Goal: Book appointment/travel/reservation

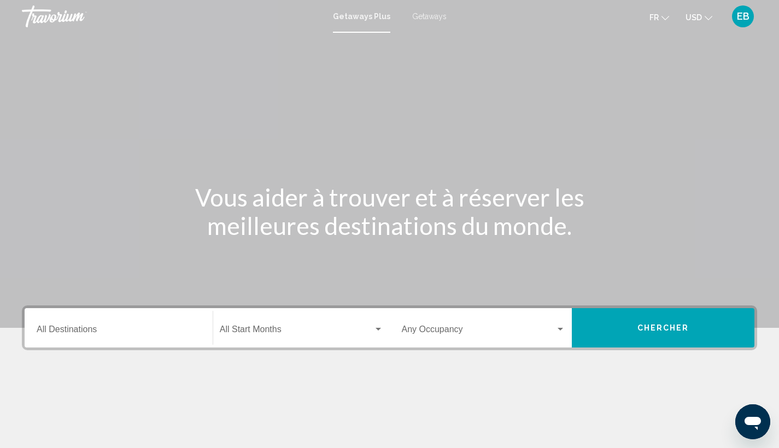
click at [705, 15] on icon "Change currency" at bounding box center [709, 18] width 8 height 8
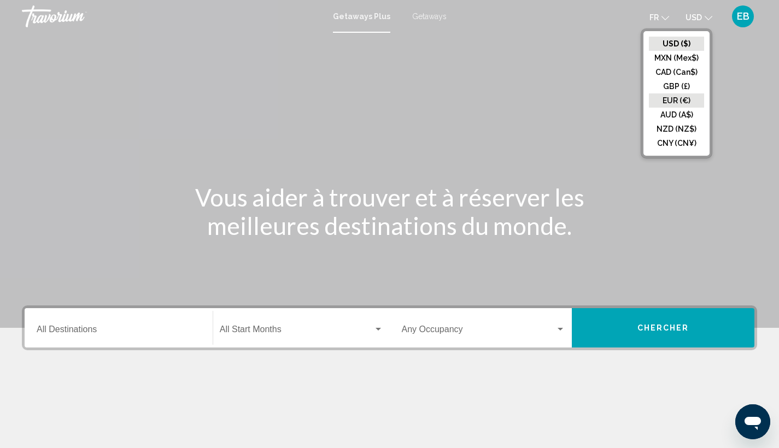
click at [681, 101] on button "EUR (€)" at bounding box center [676, 101] width 55 height 14
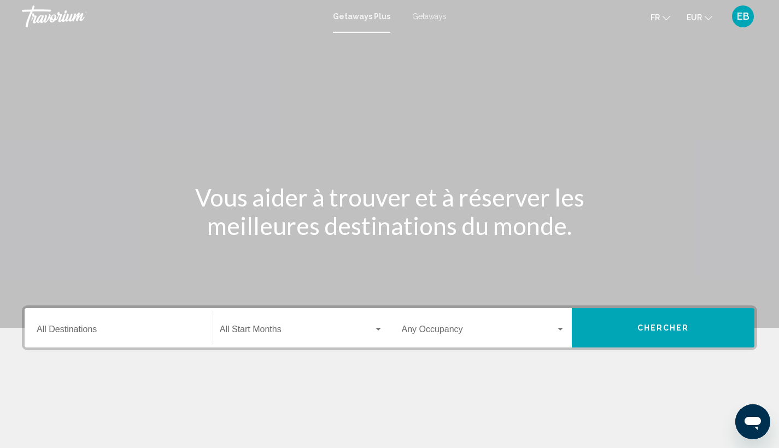
click at [603, 330] on button "Chercher" at bounding box center [663, 327] width 183 height 39
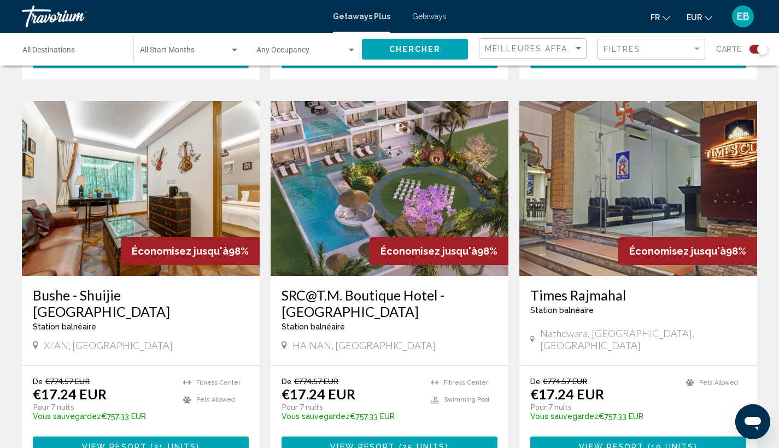
scroll to position [758, 0]
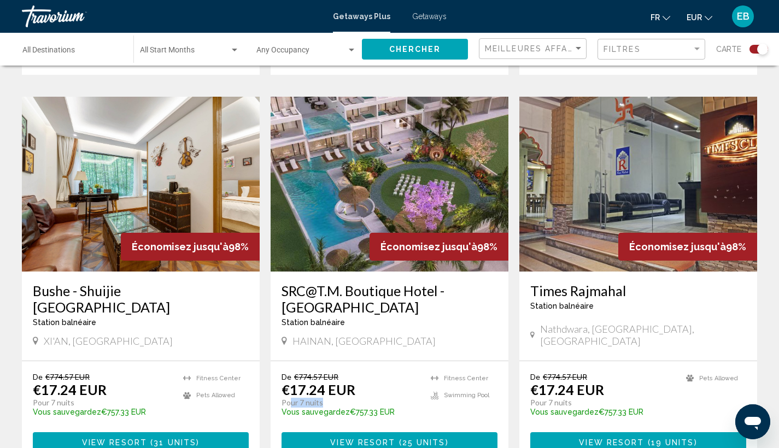
drag, startPoint x: 288, startPoint y: 363, endPoint x: 319, endPoint y: 363, distance: 31.7
click at [319, 398] on p "Pour 7 nuits" at bounding box center [351, 403] width 138 height 10
click at [325, 398] on p "Pour 7 nuits" at bounding box center [351, 403] width 138 height 10
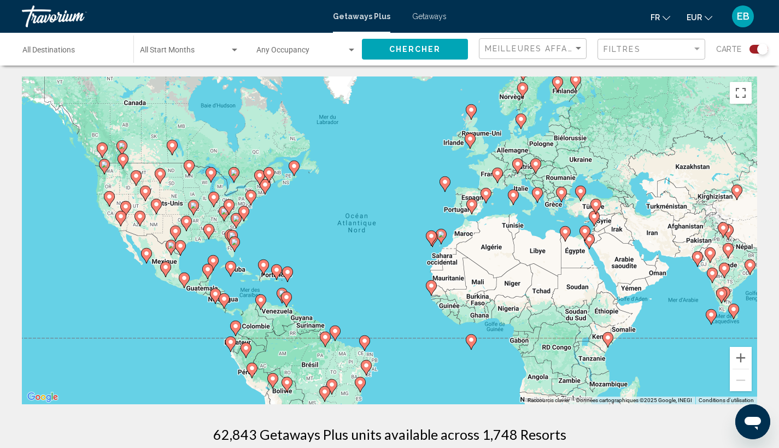
scroll to position [0, 0]
click at [432, 213] on div "Pour activer le glissement avec le clavier, appuyez sur Alt+Entrée. Une fois ce…" at bounding box center [389, 241] width 735 height 328
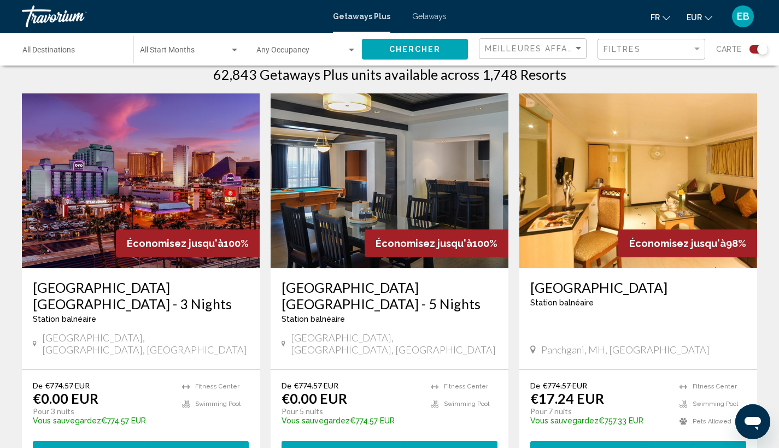
scroll to position [362, 0]
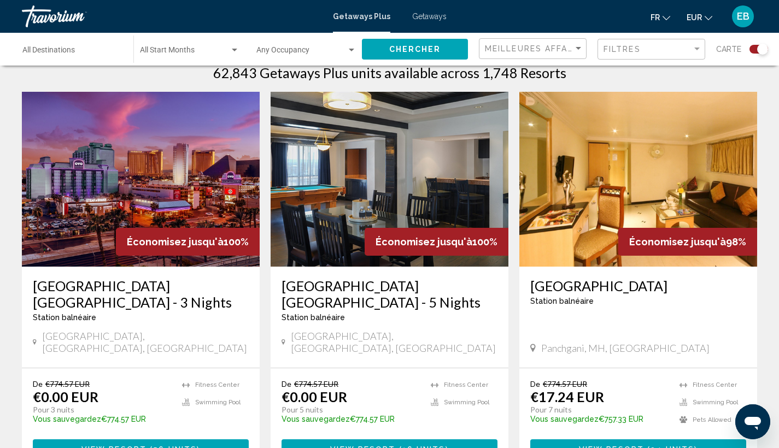
click at [113, 446] on span "View Resort" at bounding box center [113, 450] width 65 height 9
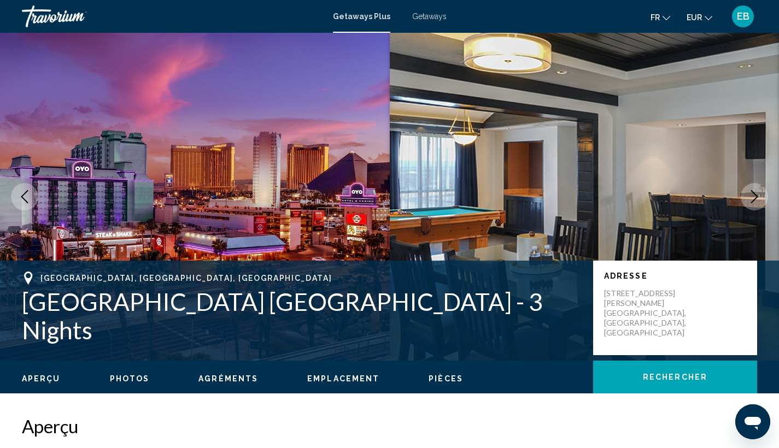
scroll to position [-1, 0]
